Goal: Information Seeking & Learning: Compare options

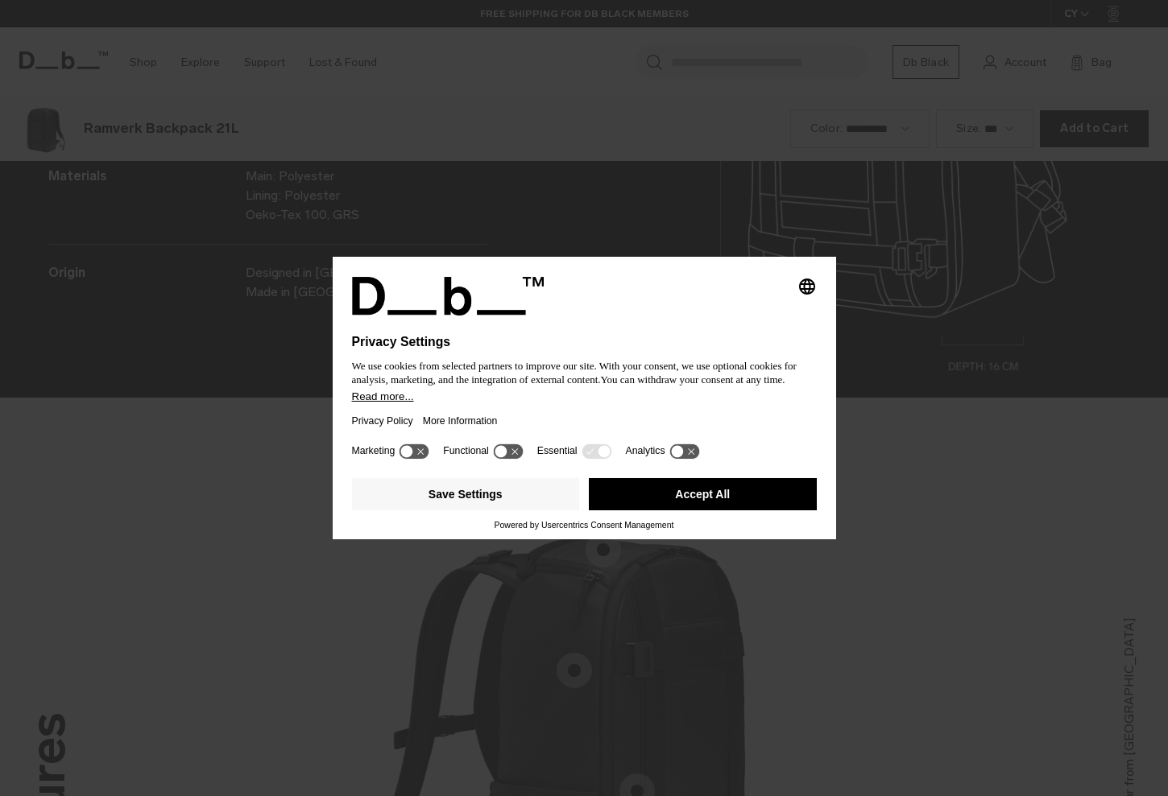
scroll to position [2389, 0]
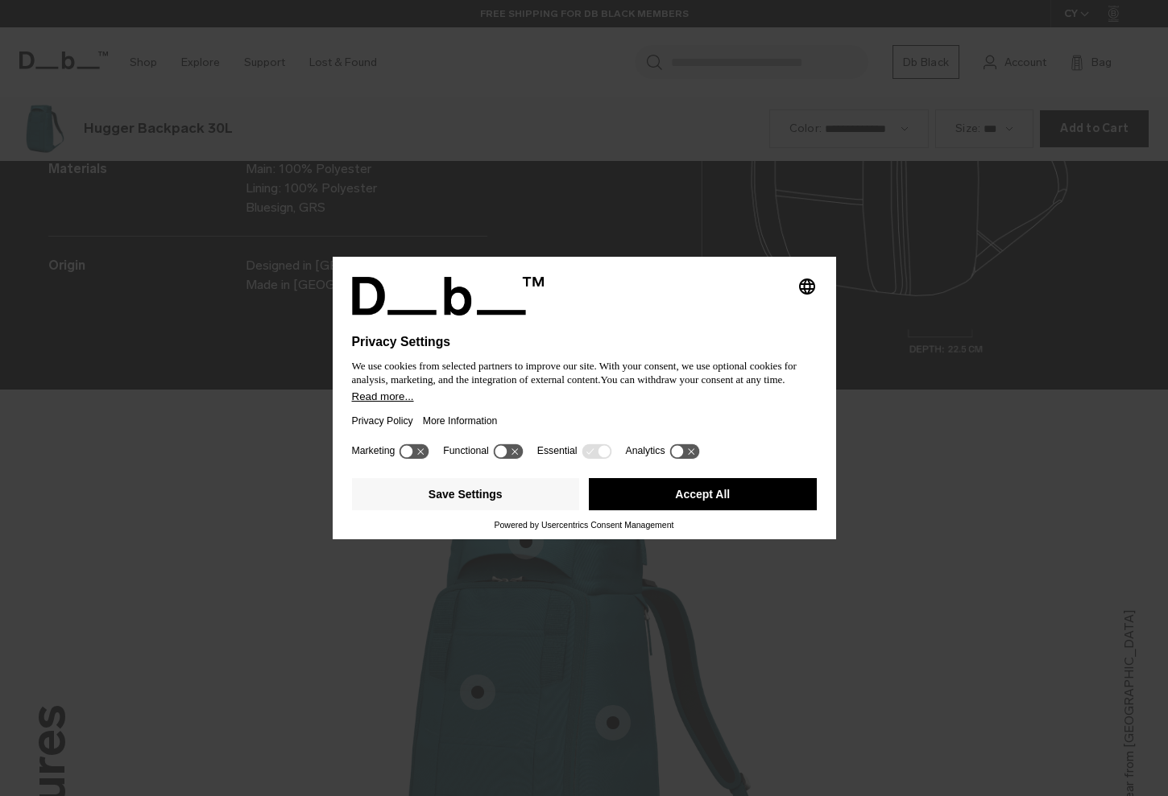
scroll to position [2389, 0]
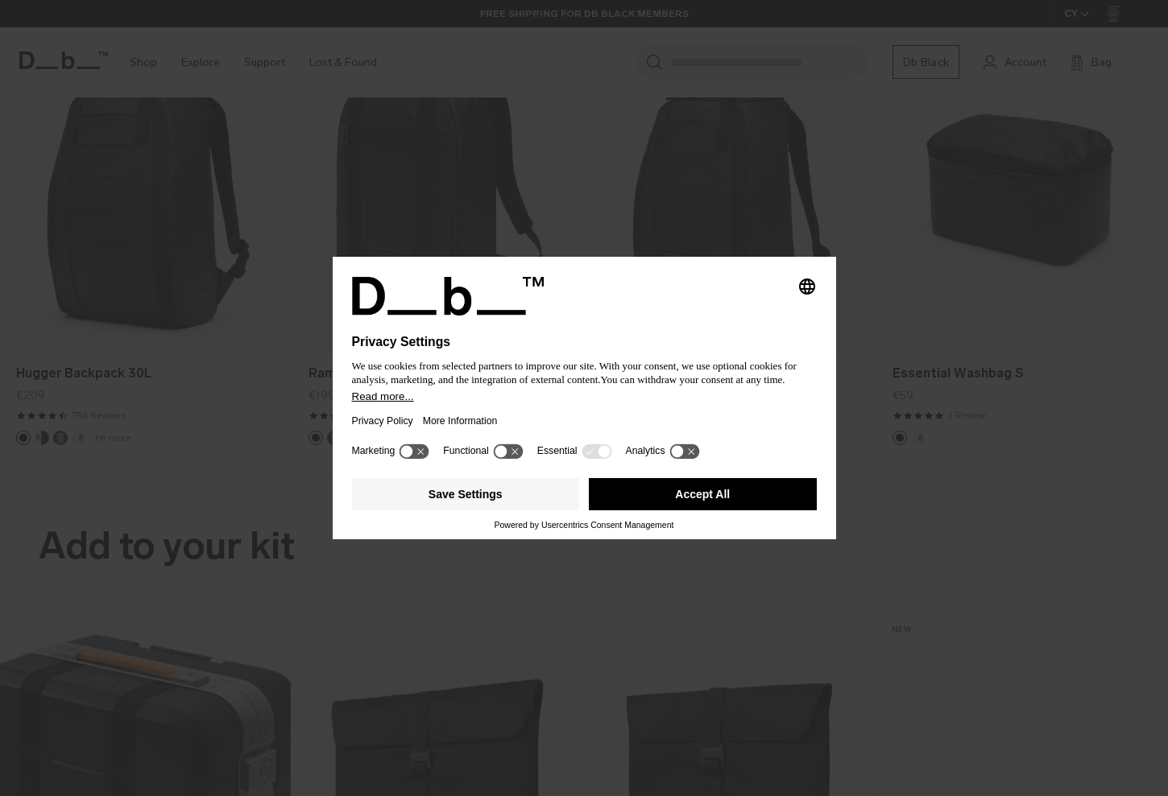
scroll to position [2389, 0]
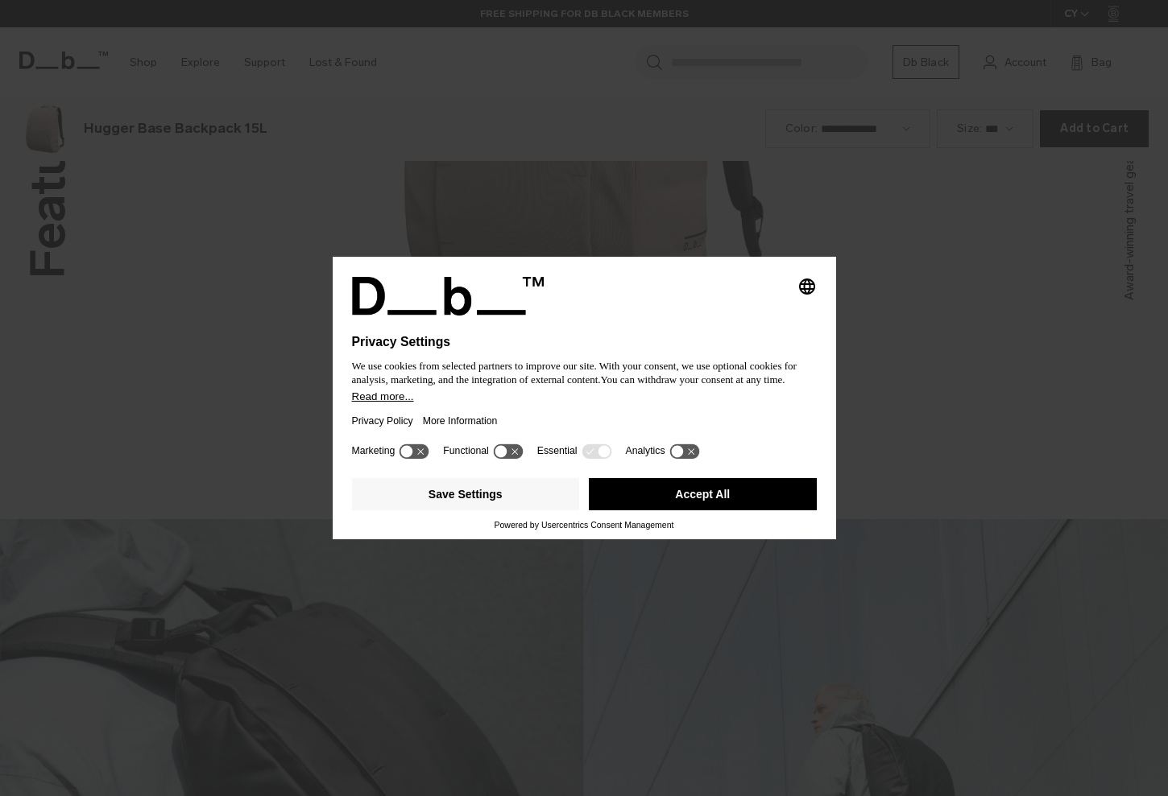
scroll to position [2389, 0]
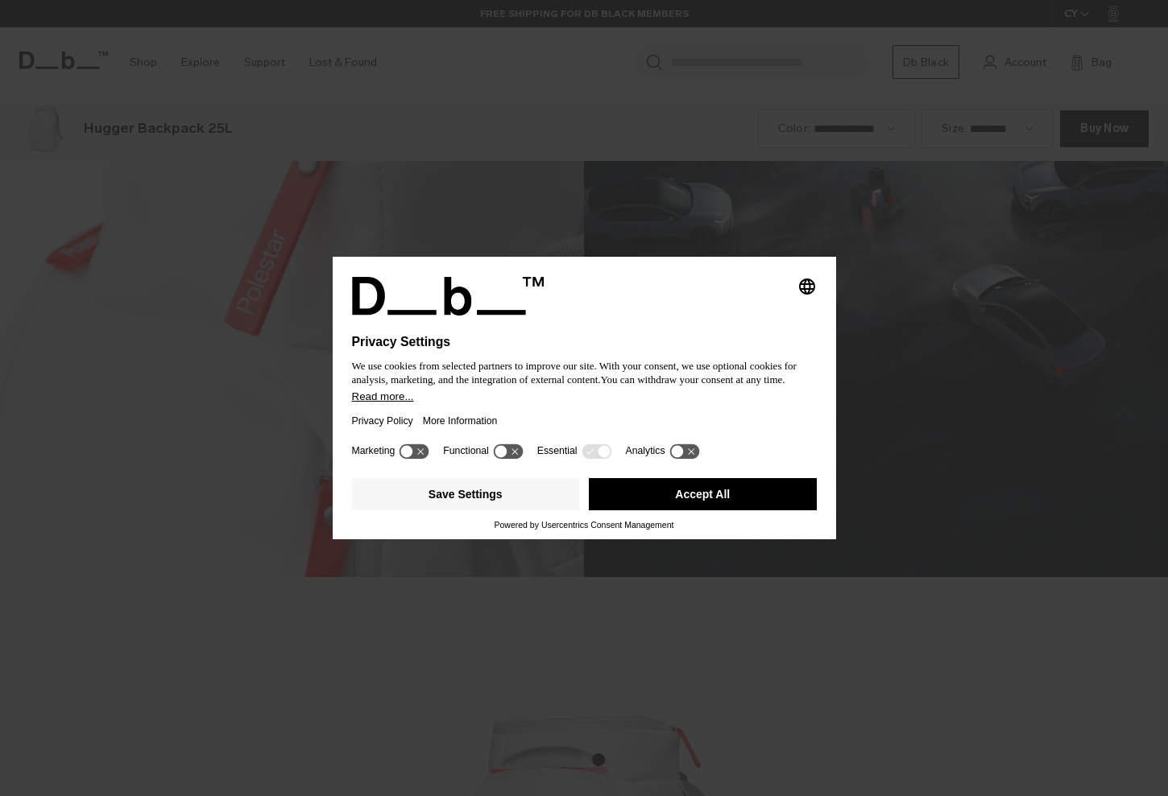
scroll to position [2389, 0]
